Goal: Transaction & Acquisition: Download file/media

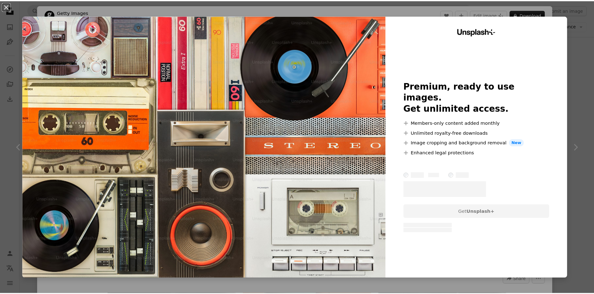
scroll to position [841, 0]
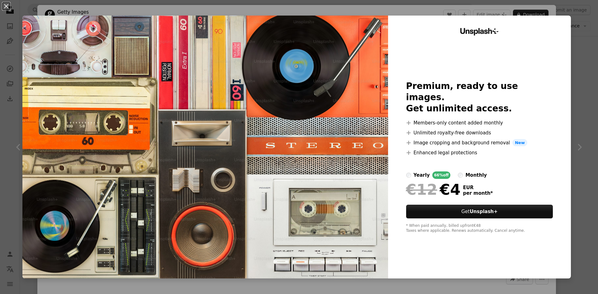
click at [573, 50] on div "An X shape Unsplash+ Premium, ready to use images. Get unlimited access. A plus…" at bounding box center [299, 147] width 598 height 294
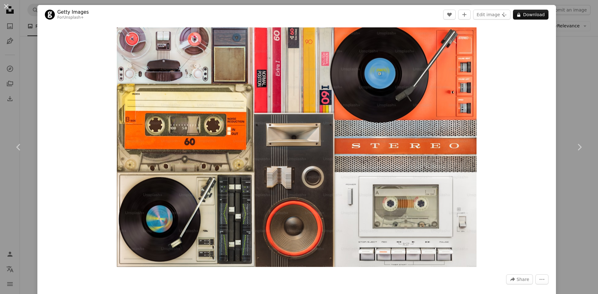
click at [570, 51] on div "An X shape Chevron left Chevron right Getty Images For Unsplash+ A heart A plus…" at bounding box center [299, 147] width 598 height 294
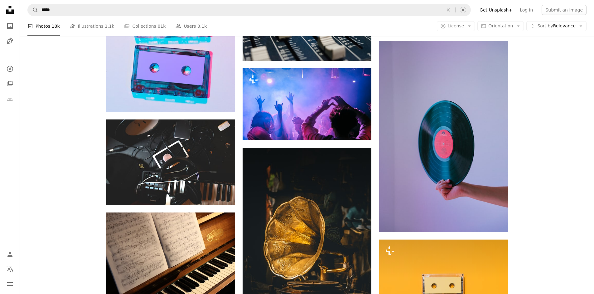
scroll to position [2337, 0]
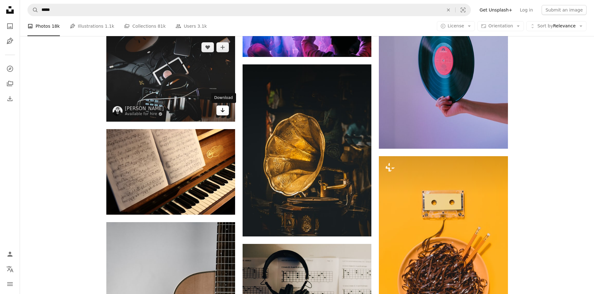
click at [225, 111] on icon "Arrow pointing down" at bounding box center [222, 110] width 5 height 7
